Goal: Use online tool/utility: Utilize a website feature to perform a specific function

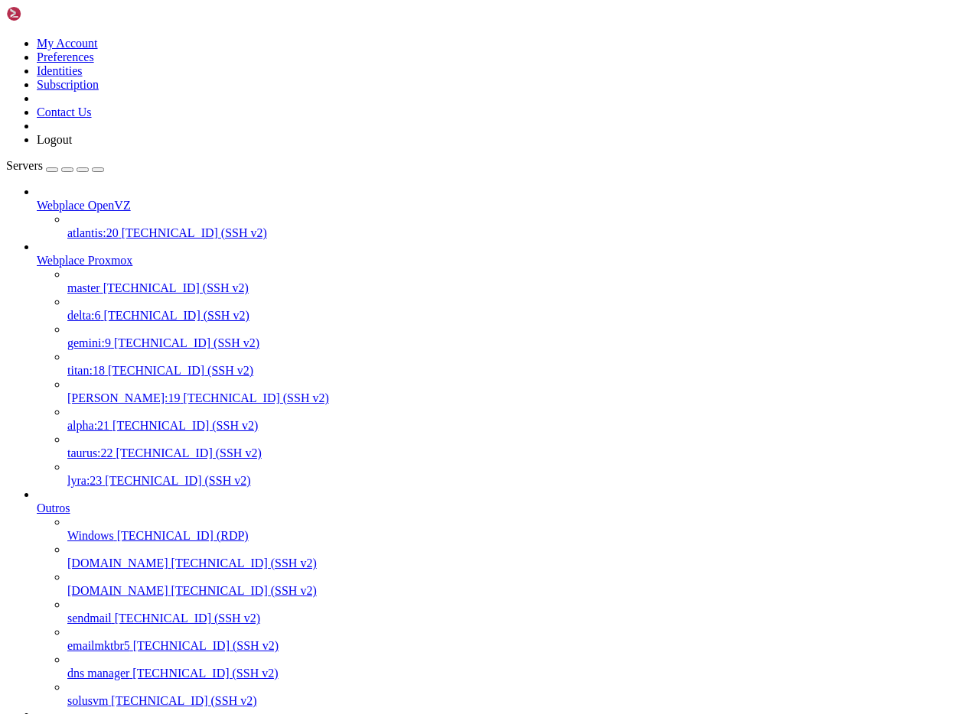
scroll to position [15, 3]
click at [106, 392] on span "[PERSON_NAME]:19" at bounding box center [123, 398] width 113 height 13
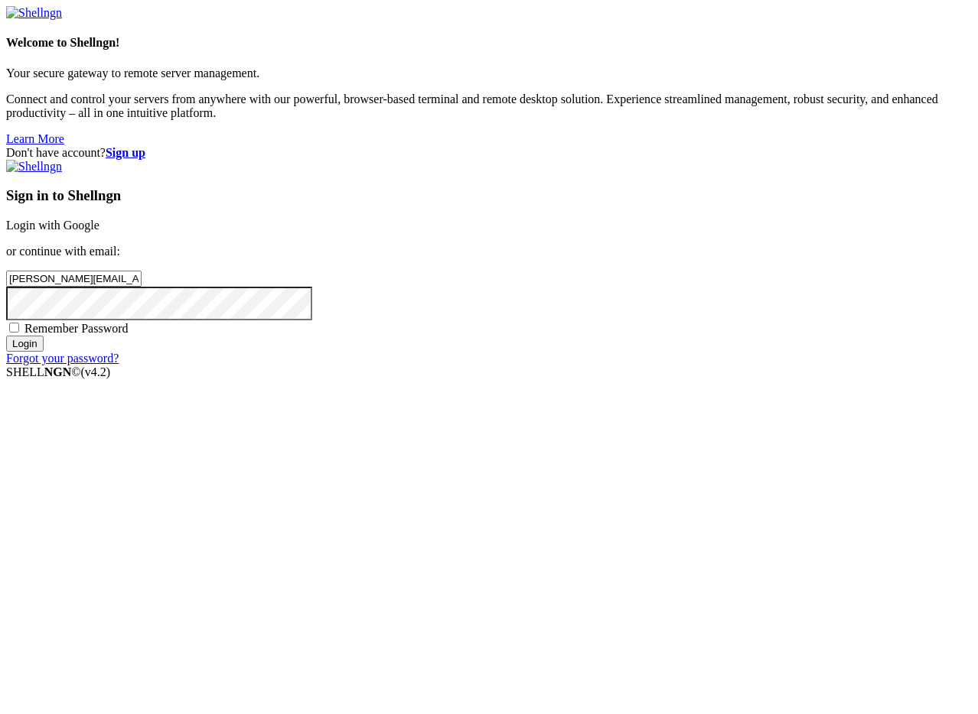
click at [44, 352] on input "Login" at bounding box center [24, 344] width 37 height 16
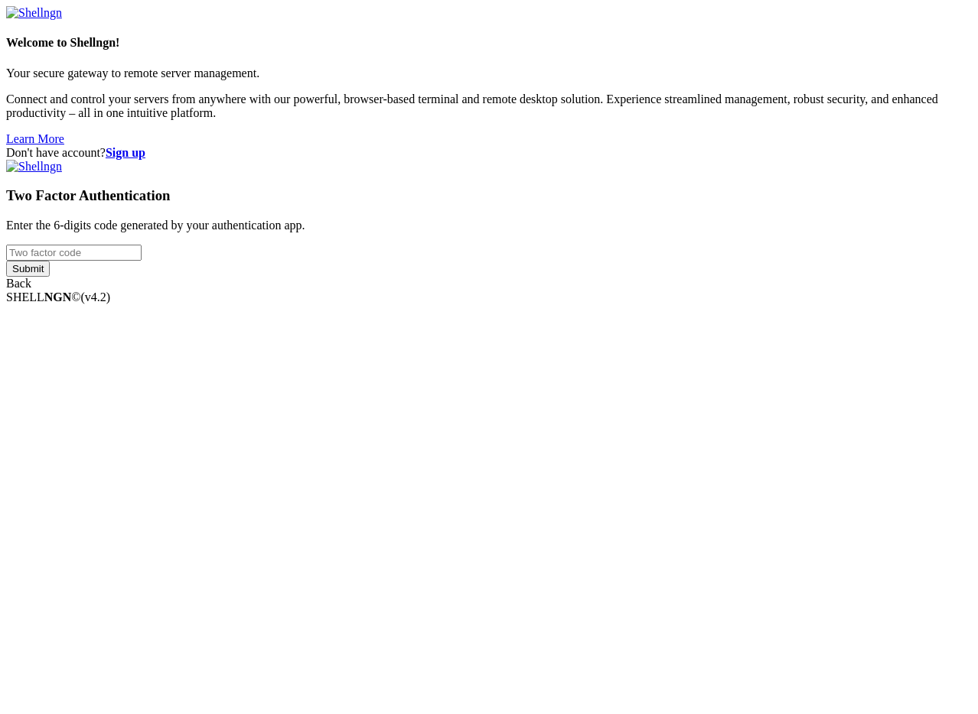
click at [142, 261] on input "number" at bounding box center [73, 253] width 135 height 16
type input "263481"
click at [6, 261] on input "Submit" at bounding box center [28, 269] width 44 height 16
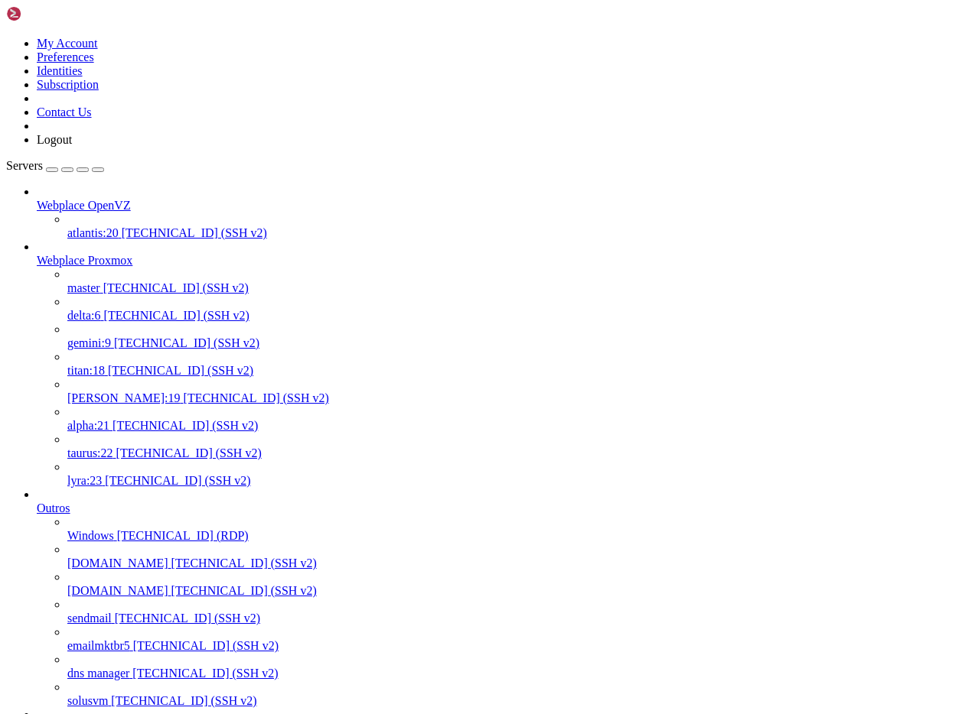
click at [103, 392] on span "[PERSON_NAME]:19" at bounding box center [123, 398] width 113 height 13
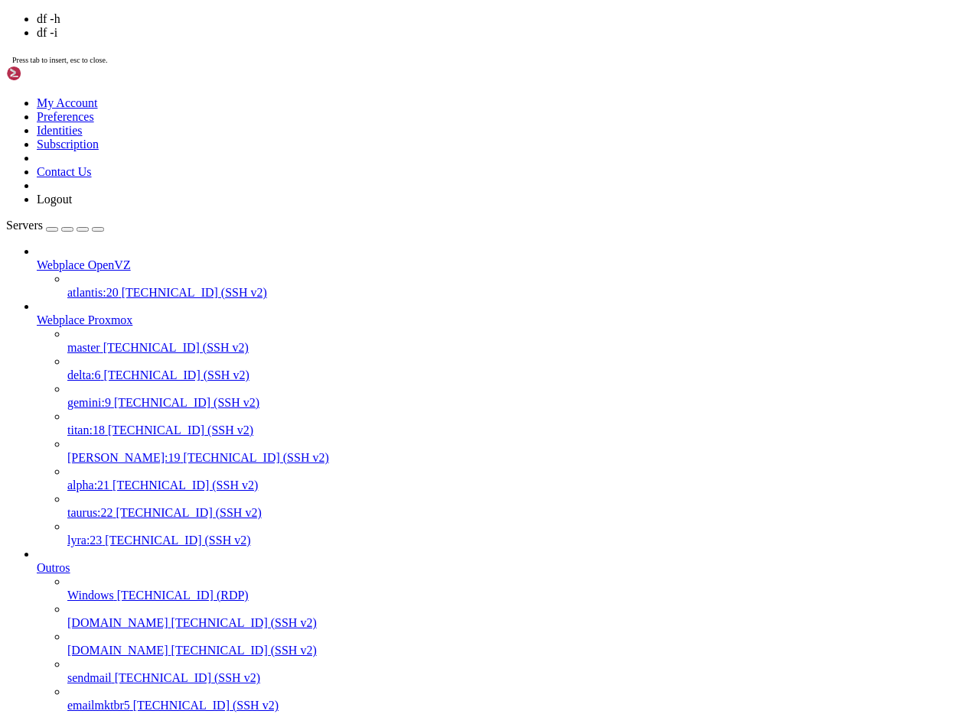
scroll to position [127, 0]
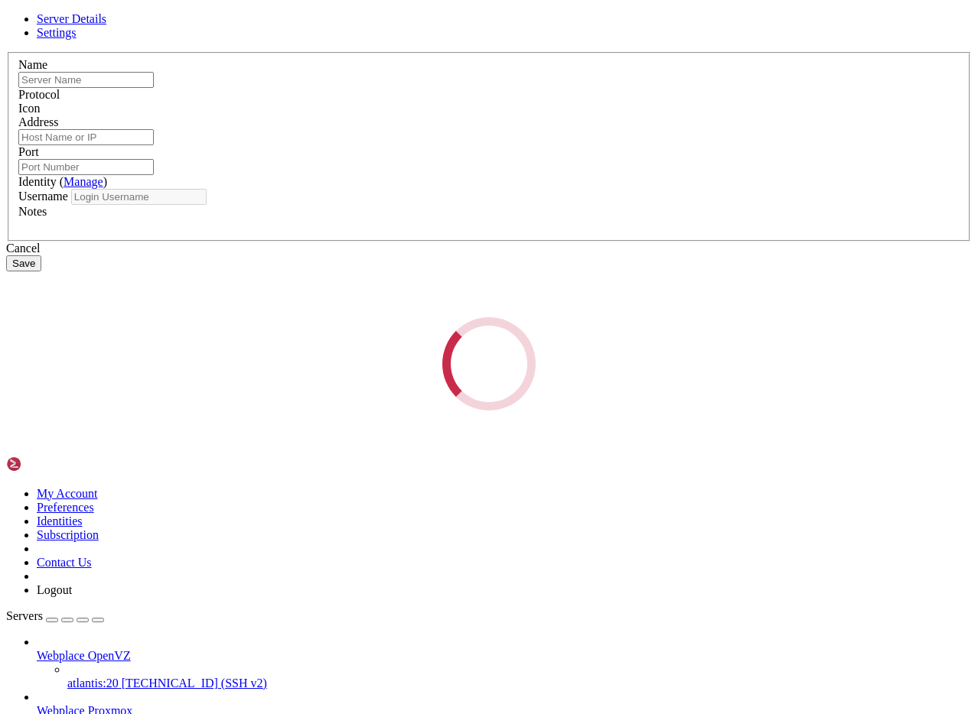
type input "[PERSON_NAME]:19"
type input "[TECHNICAL_ID]"
type input "9922"
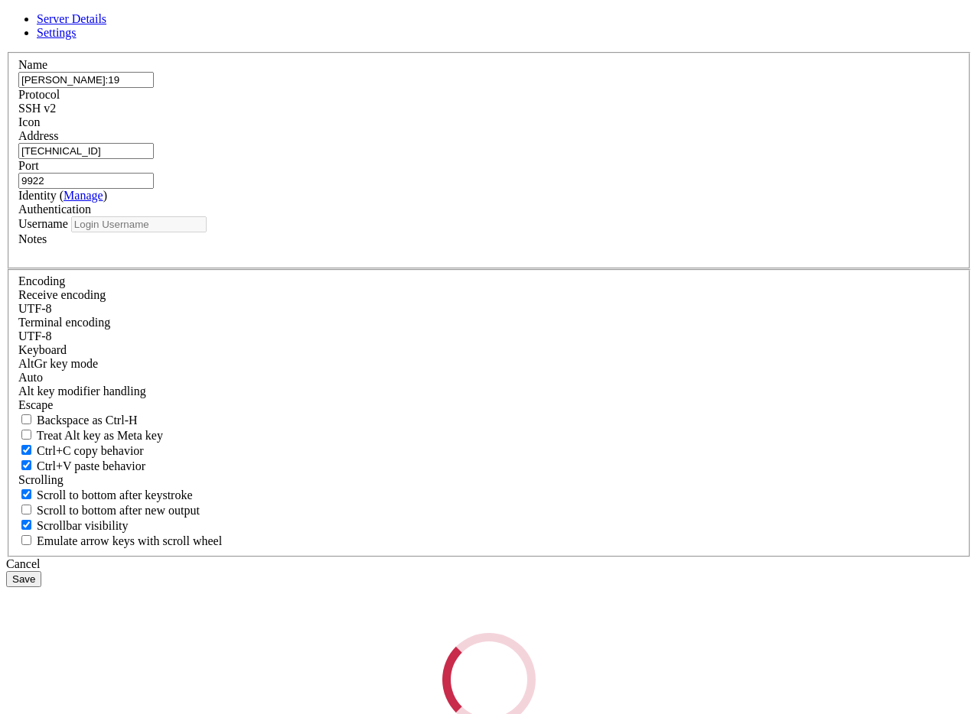
type input "root"
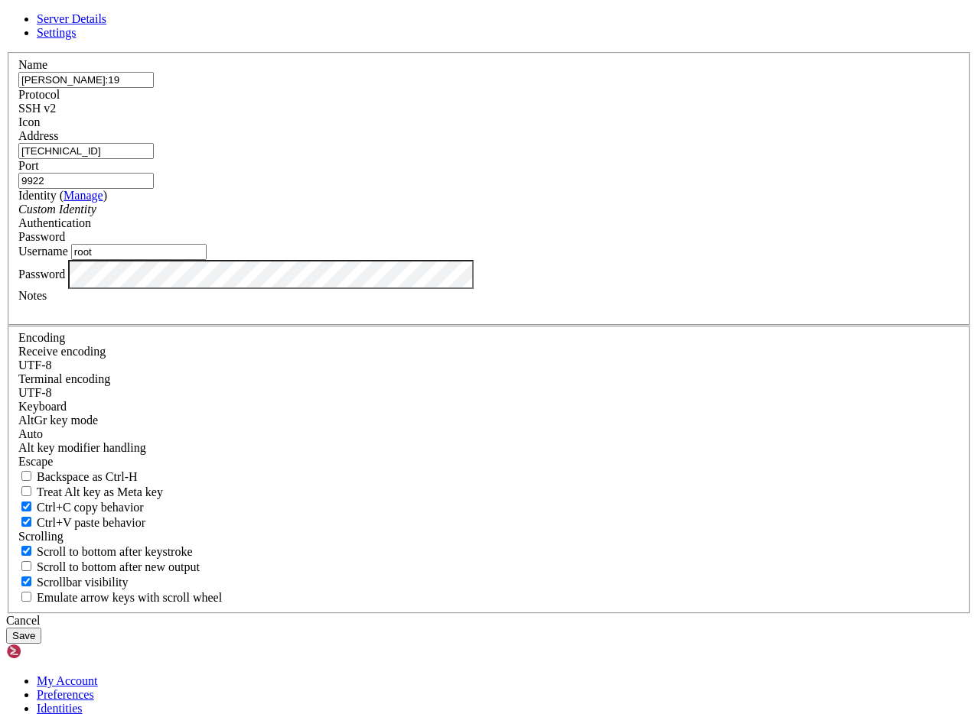
drag, startPoint x: 405, startPoint y: 275, endPoint x: 244, endPoint y: 263, distance: 161.1
click at [244, 263] on div "Server Details Settings Name [PERSON_NAME]:19 Protocol SSH v2 Icon" at bounding box center [488, 328] width 965 height 632
click at [599, 614] on div "Cancel" at bounding box center [488, 621] width 965 height 14
